Goal: Task Accomplishment & Management: Manage account settings

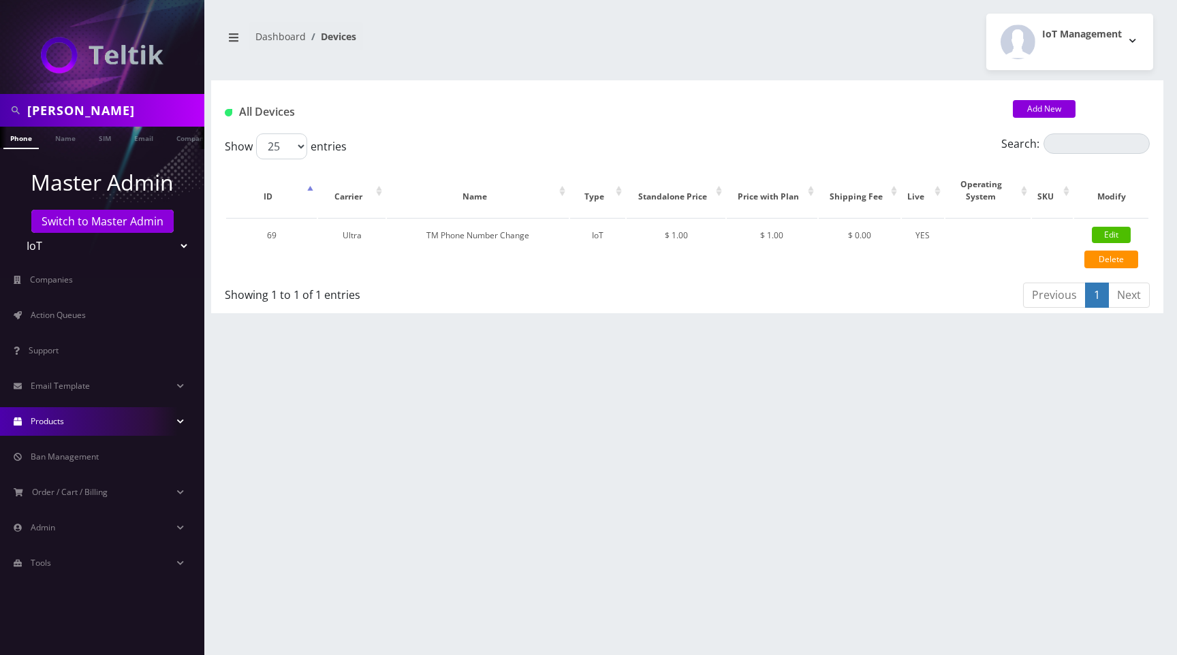
click at [768, 69] on div "IoT Management Logout" at bounding box center [925, 42] width 476 height 57
click at [66, 309] on span "Action Queues" at bounding box center [58, 315] width 55 height 12
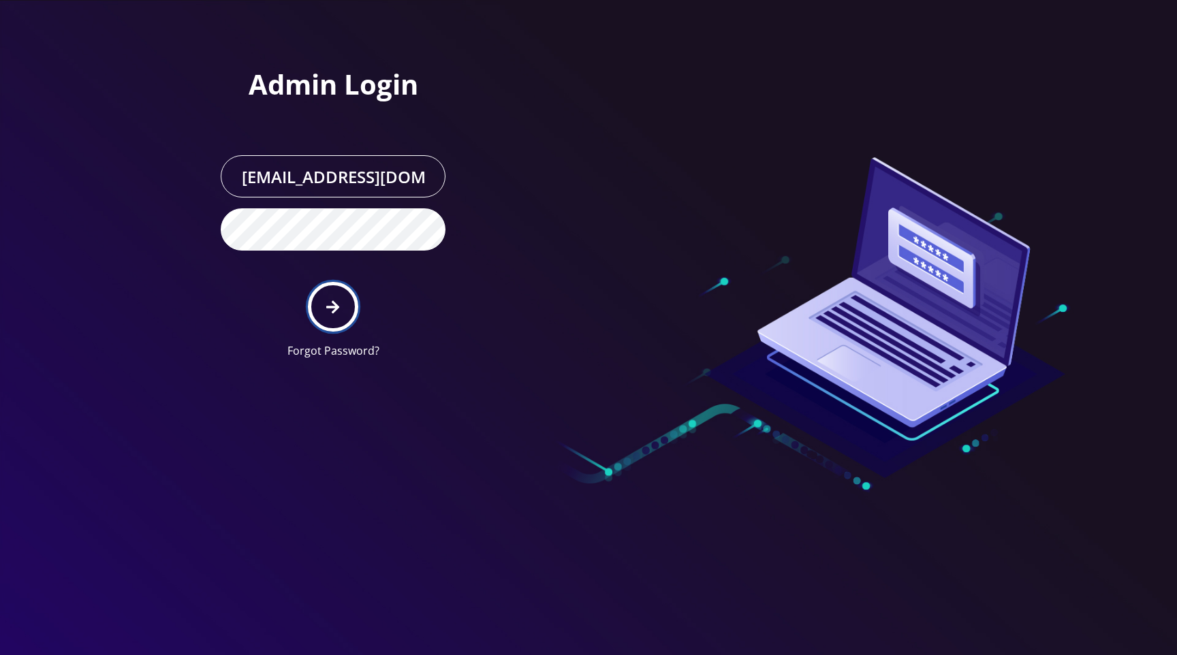
click at [344, 299] on button "submit" at bounding box center [333, 307] width 50 height 50
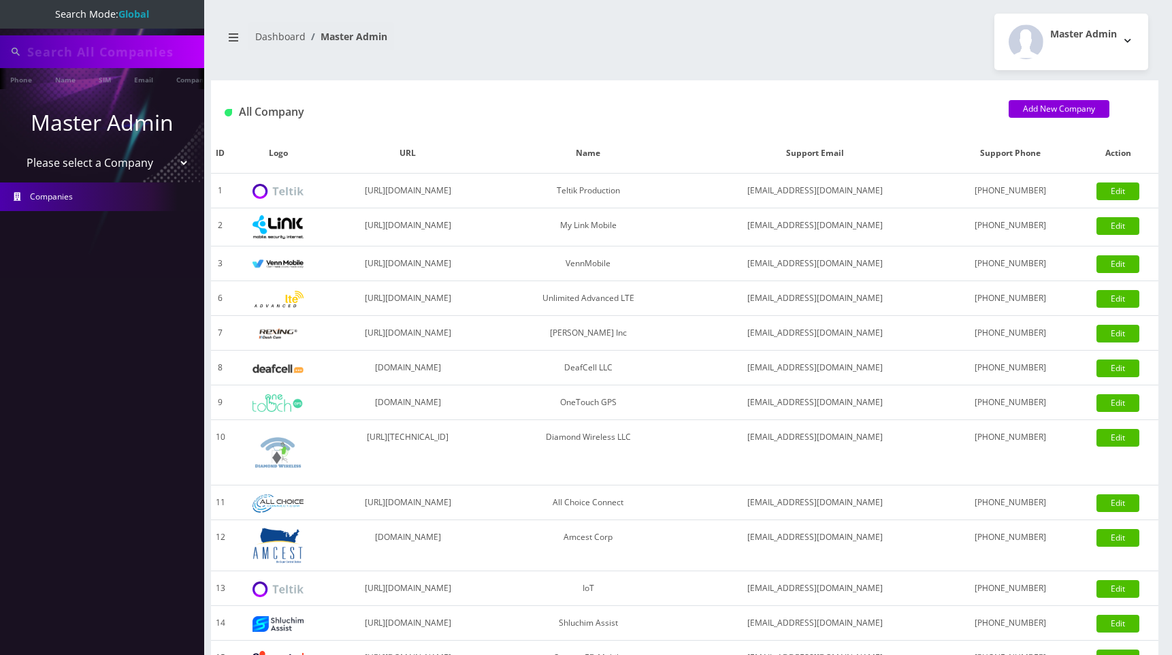
type input "[PERSON_NAME]"
click at [133, 166] on select "Please select a Company Teltik Production My Link Mobile VennMobile Unlimited A…" at bounding box center [103, 164] width 174 height 26
select select "13"
click at [16, 151] on select "Please select a Company Teltik Production My Link Mobile VennMobile Unlimited A…" at bounding box center [103, 164] width 174 height 26
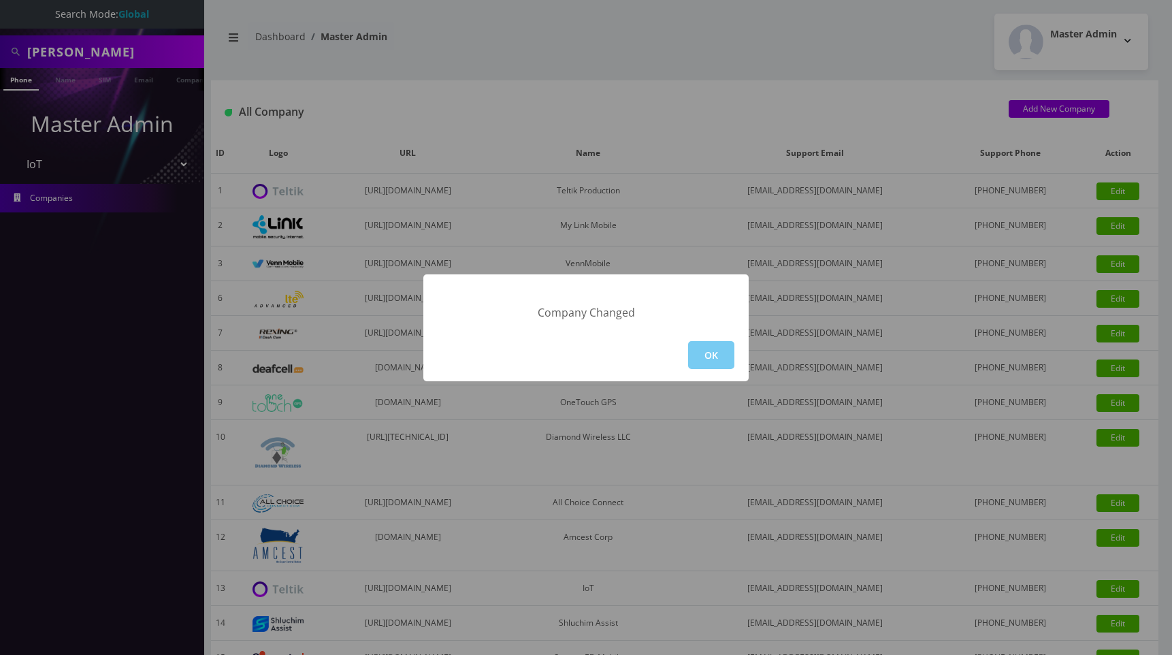
click at [719, 349] on button "OK" at bounding box center [711, 355] width 46 height 28
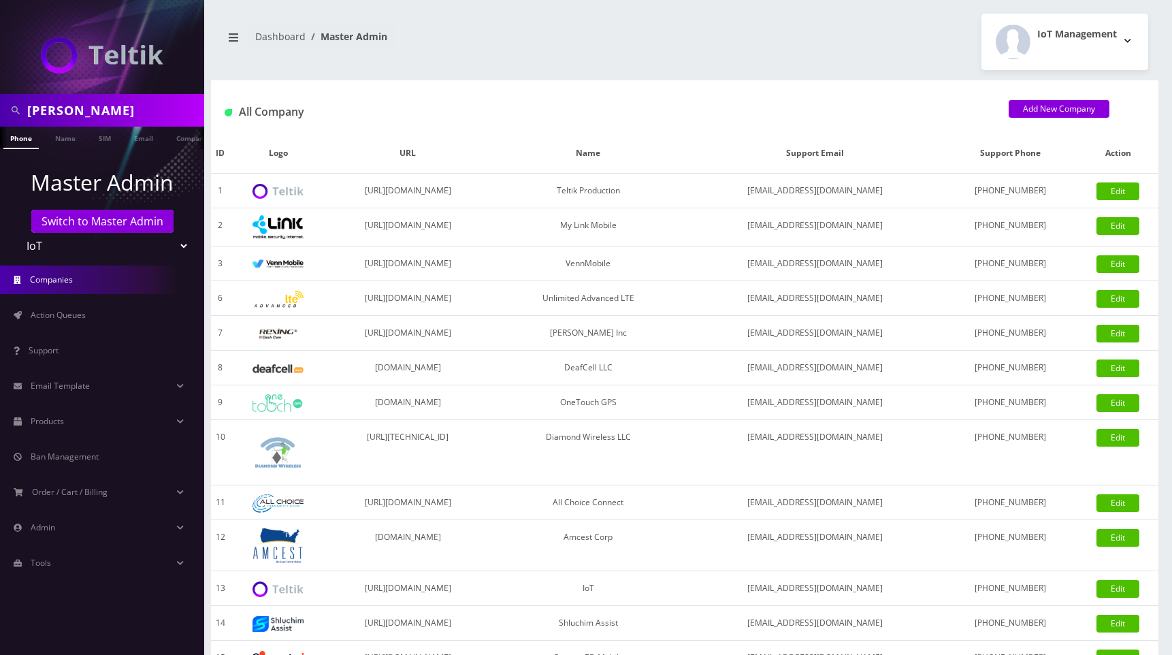
click at [854, 33] on div "IoT Management Logout" at bounding box center [922, 42] width 474 height 57
click at [819, 15] on div "IoT Management Logout" at bounding box center [922, 42] width 474 height 57
click at [754, 44] on div "IoT Management Logout" at bounding box center [922, 42] width 474 height 57
click at [867, 35] on div "IoT Management Logout" at bounding box center [922, 42] width 474 height 57
click at [871, 30] on div "IoT Management Logout" at bounding box center [922, 42] width 474 height 57
